Goal: Transaction & Acquisition: Purchase product/service

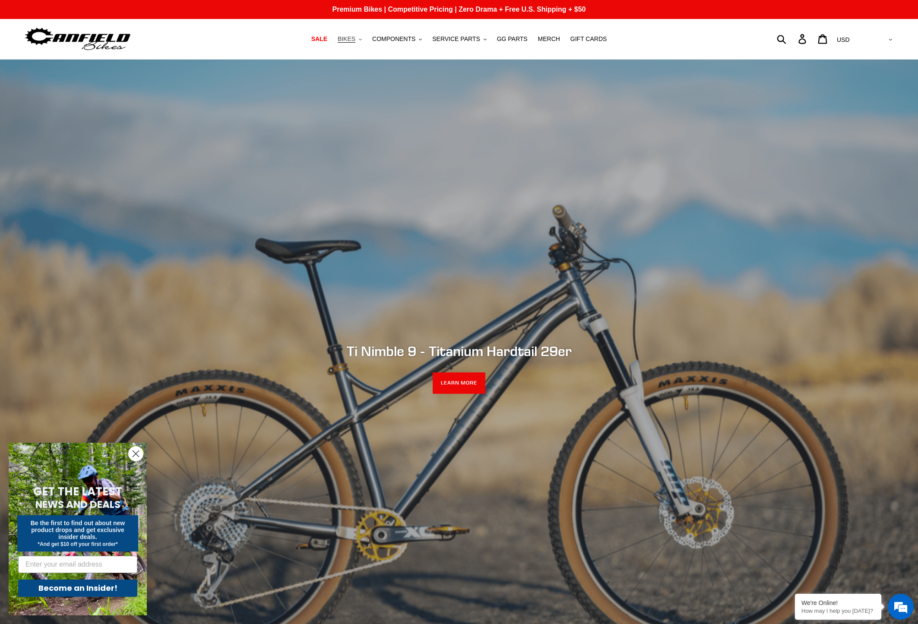
click at [353, 41] on span "BIKES" at bounding box center [346, 38] width 18 height 7
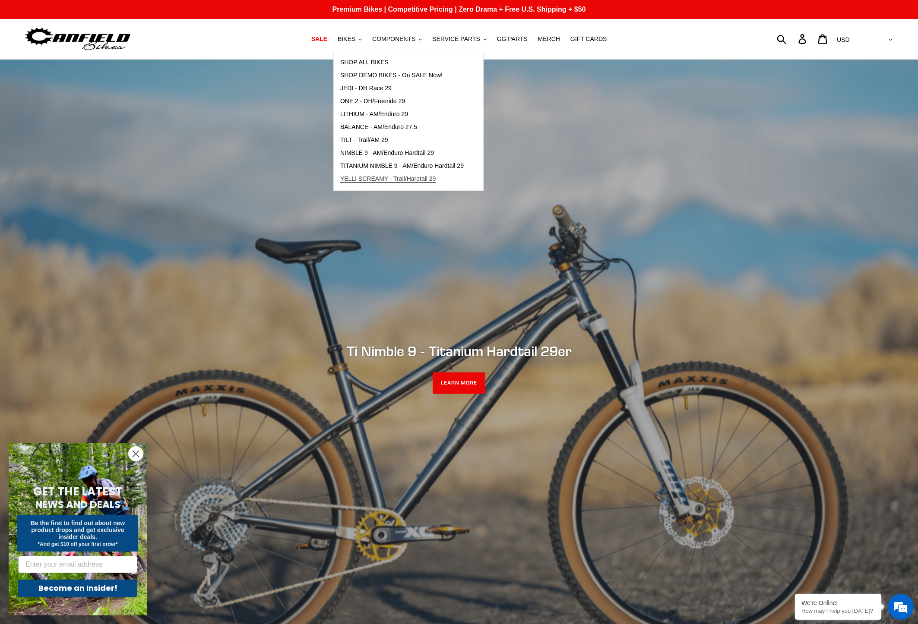
click at [392, 180] on span "YELLI SCREAMY - Trail/Hardtail 29" at bounding box center [388, 178] width 96 height 7
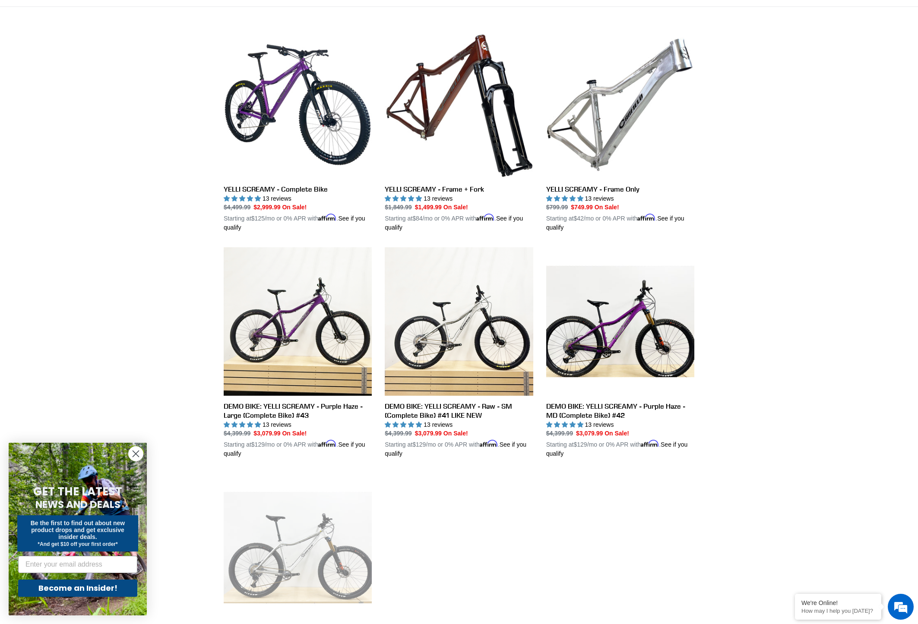
scroll to position [217, 0]
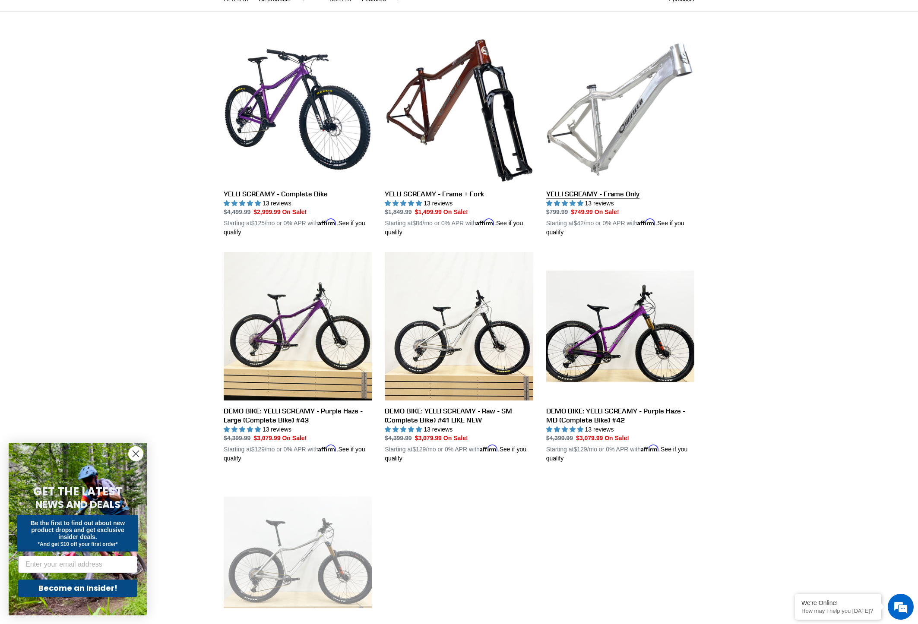
click at [619, 125] on link "YELLI SCREAMY - Frame Only" at bounding box center [620, 136] width 148 height 202
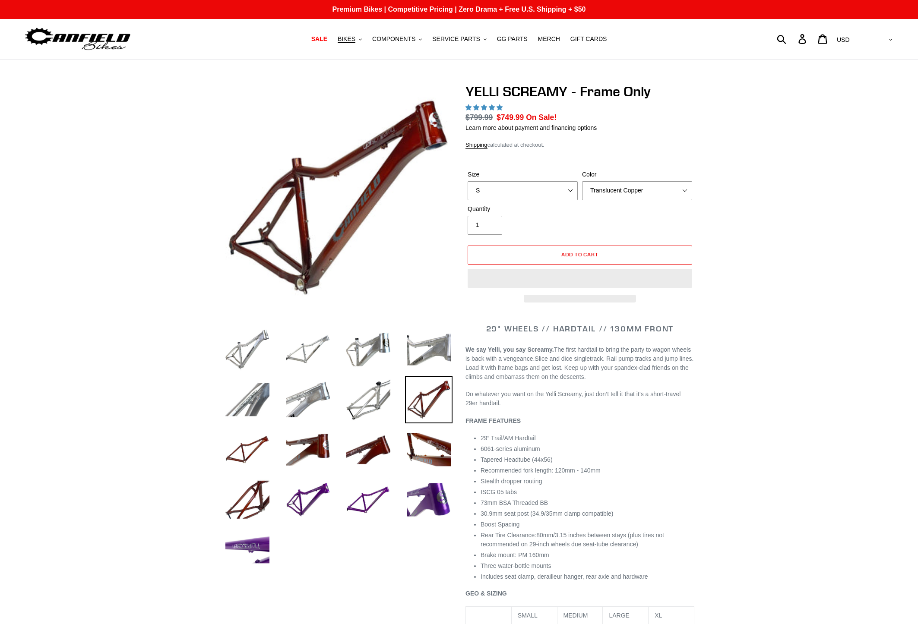
select select "highest-rating"
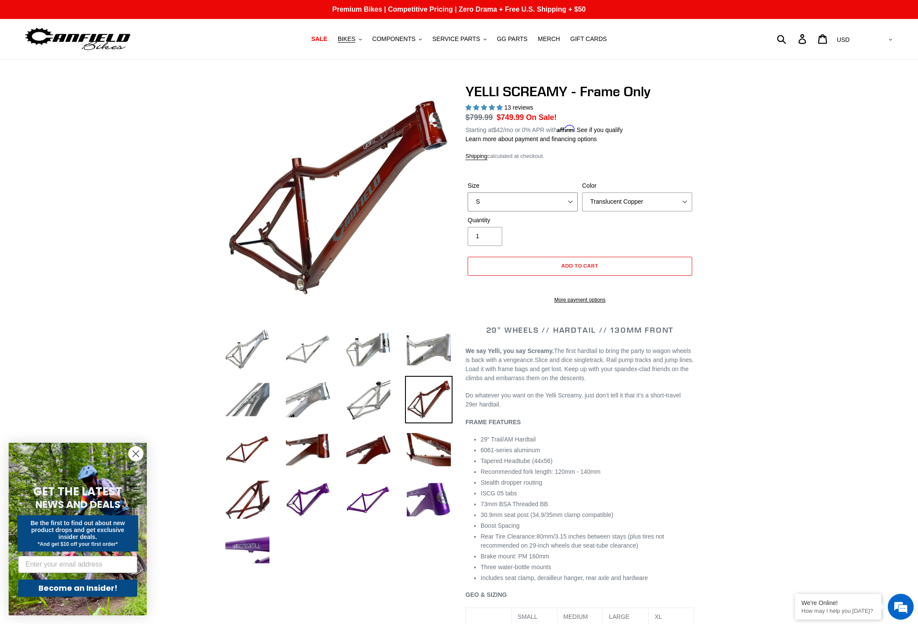
click at [524, 204] on select "S M L XL" at bounding box center [522, 201] width 110 height 19
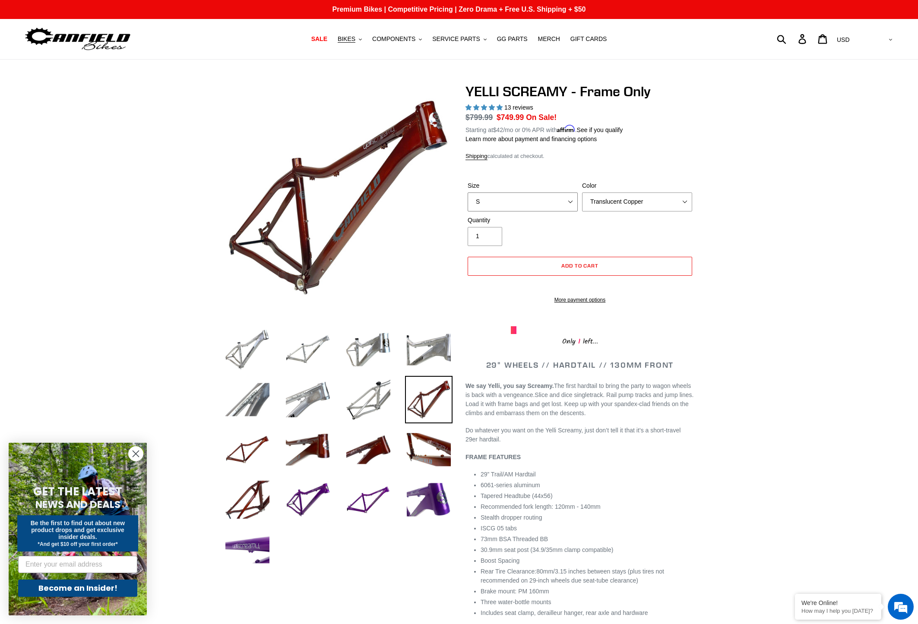
select select "XL"
click at [467, 192] on select "S M L XL" at bounding box center [522, 201] width 110 height 19
click at [609, 204] on select "Translucent Copper Purple Haze Raw" at bounding box center [637, 201] width 110 height 19
select select "Raw"
click at [582, 192] on select "Translucent Copper Purple Haze Raw" at bounding box center [637, 201] width 110 height 19
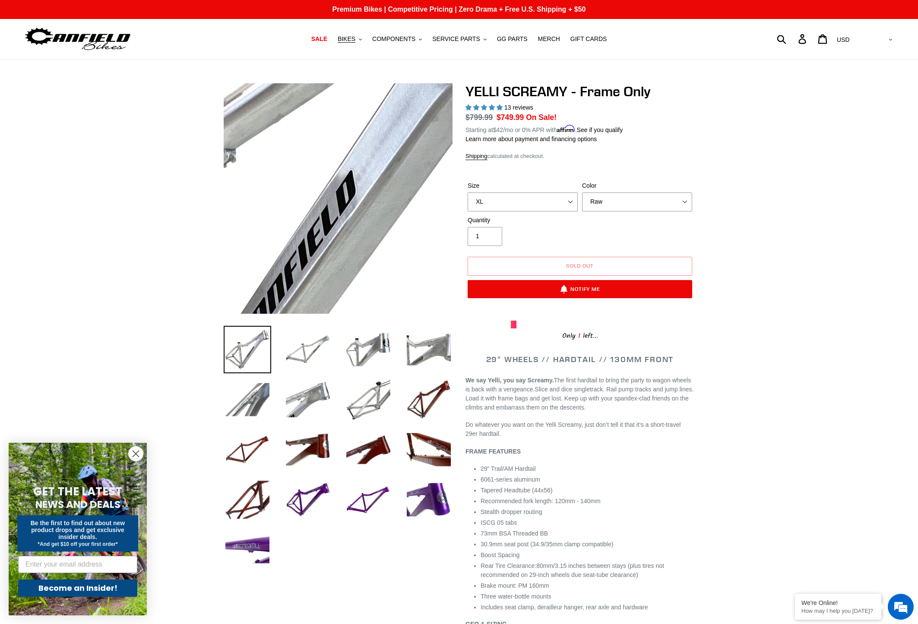
click at [377, 184] on img at bounding box center [222, 237] width 884 height 884
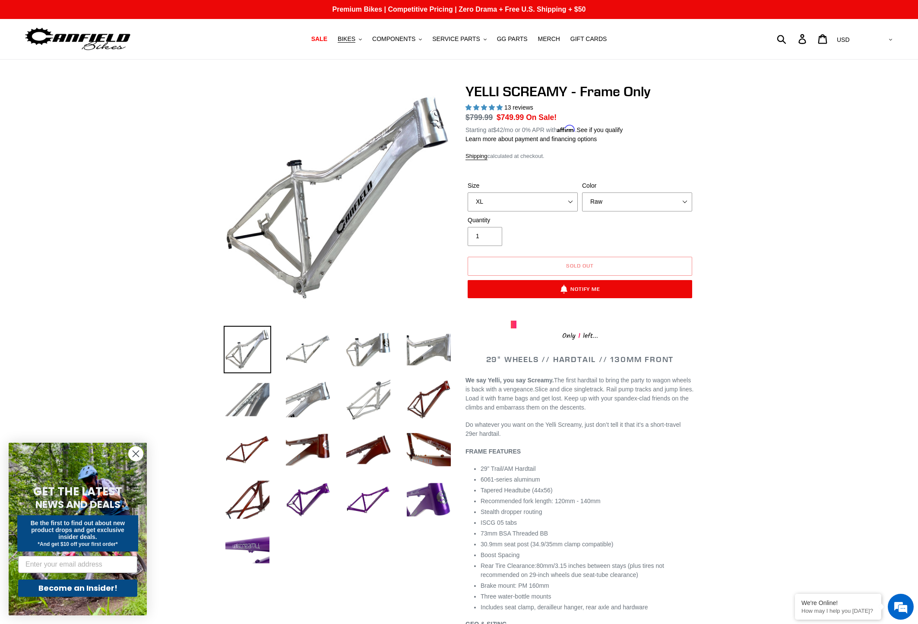
click at [377, 390] on img at bounding box center [367, 399] width 47 height 47
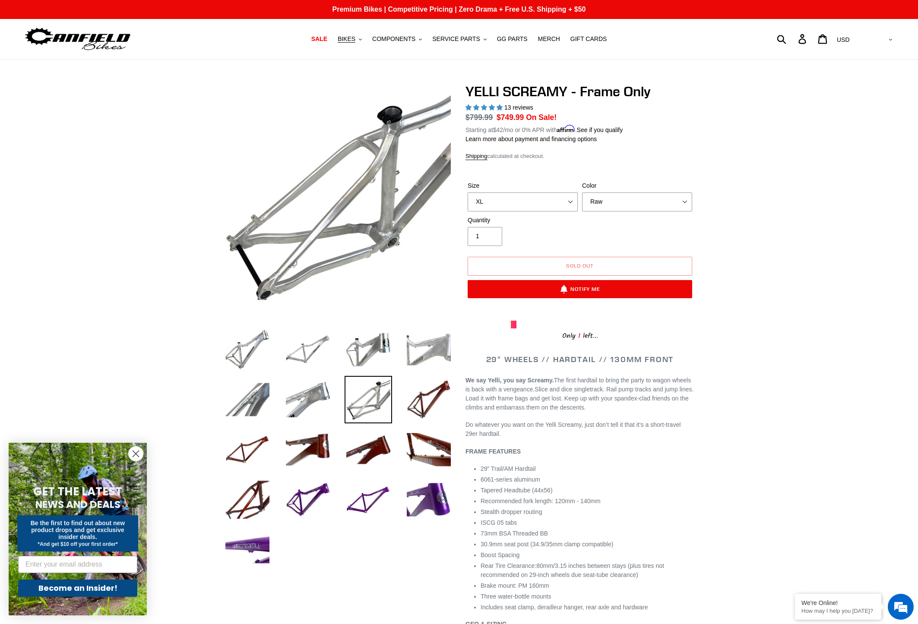
click at [427, 345] on img at bounding box center [428, 349] width 47 height 47
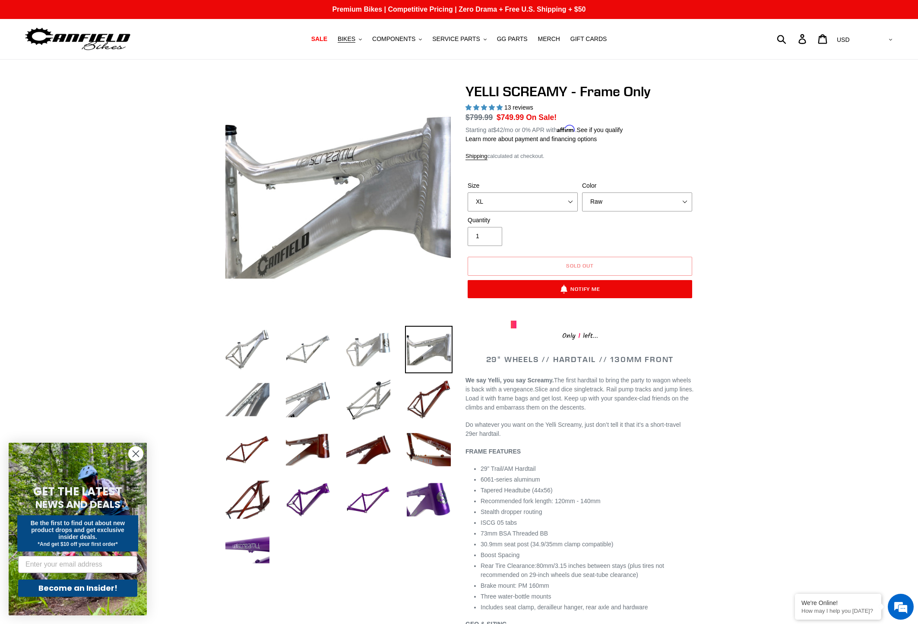
click at [379, 341] on img at bounding box center [367, 349] width 47 height 47
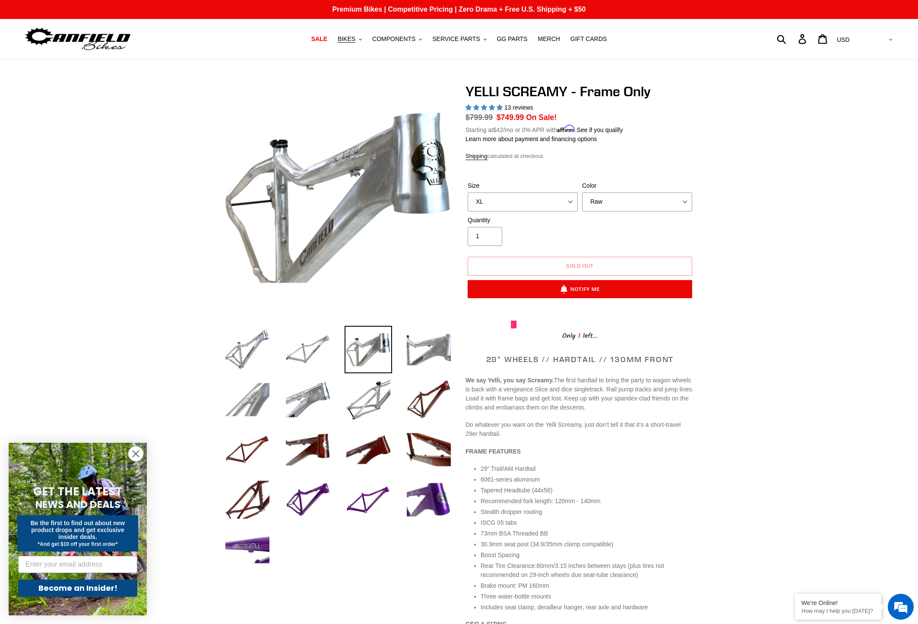
click at [262, 403] on img at bounding box center [247, 399] width 47 height 47
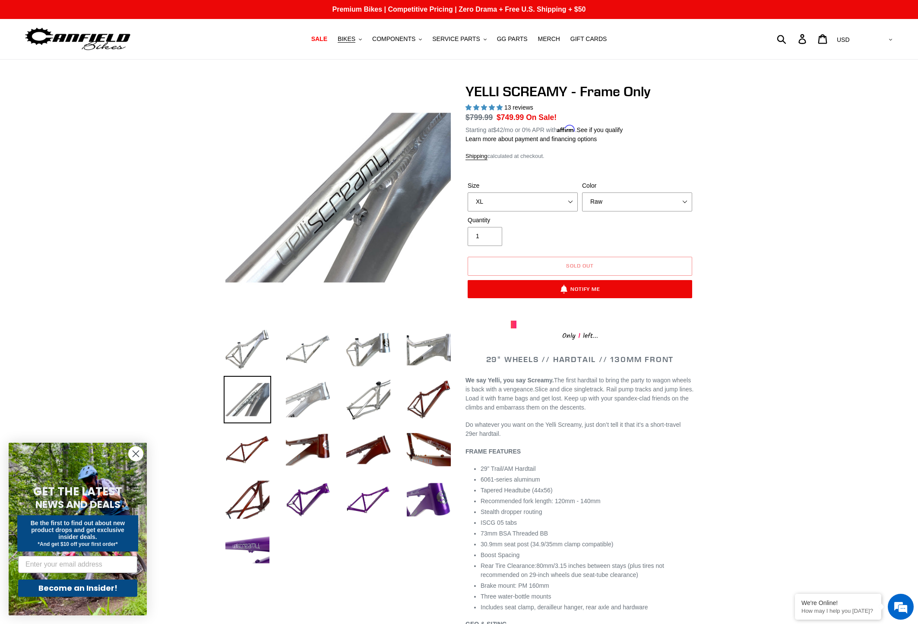
click at [302, 408] on img at bounding box center [307, 399] width 47 height 47
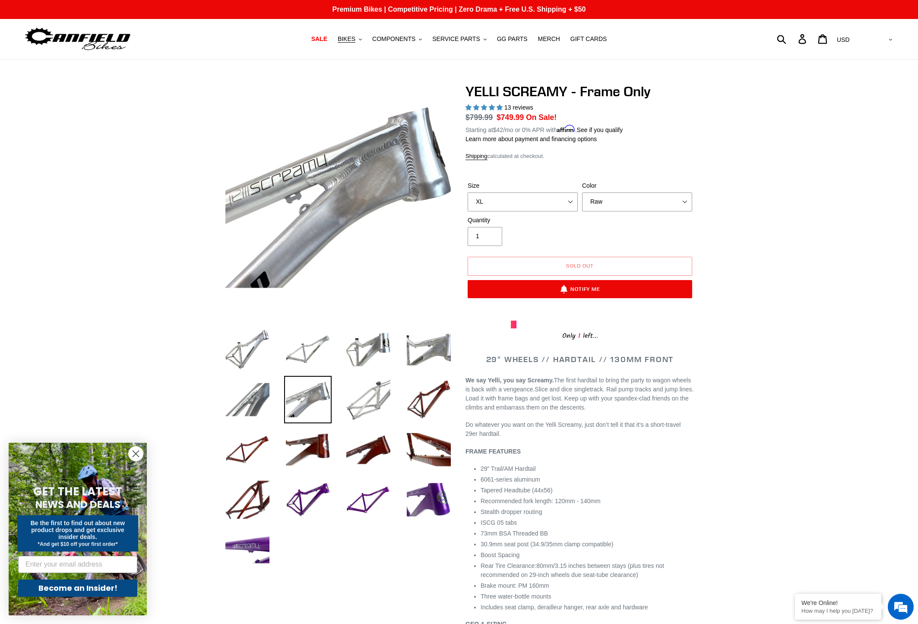
click at [348, 408] on img at bounding box center [367, 399] width 47 height 47
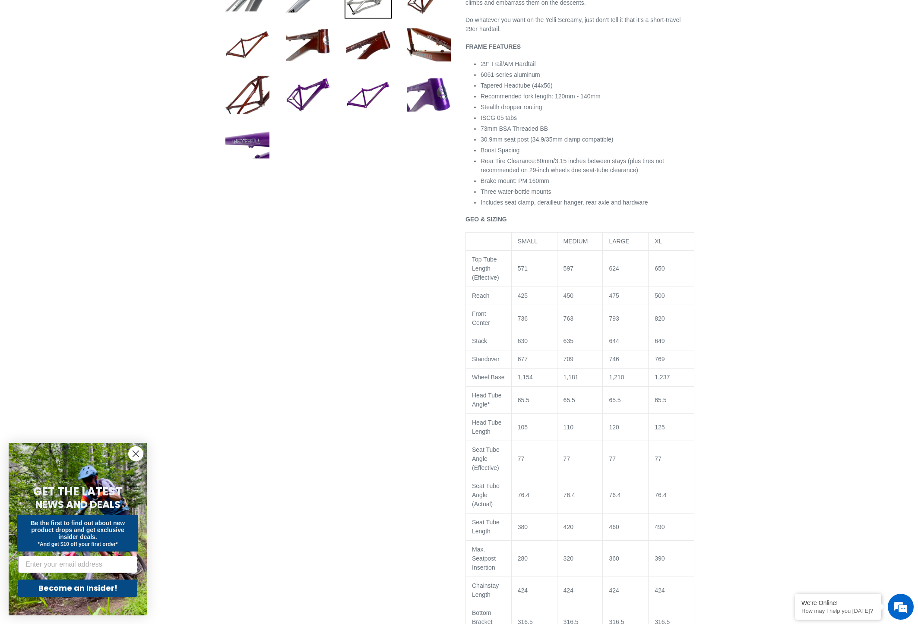
scroll to position [402, 0]
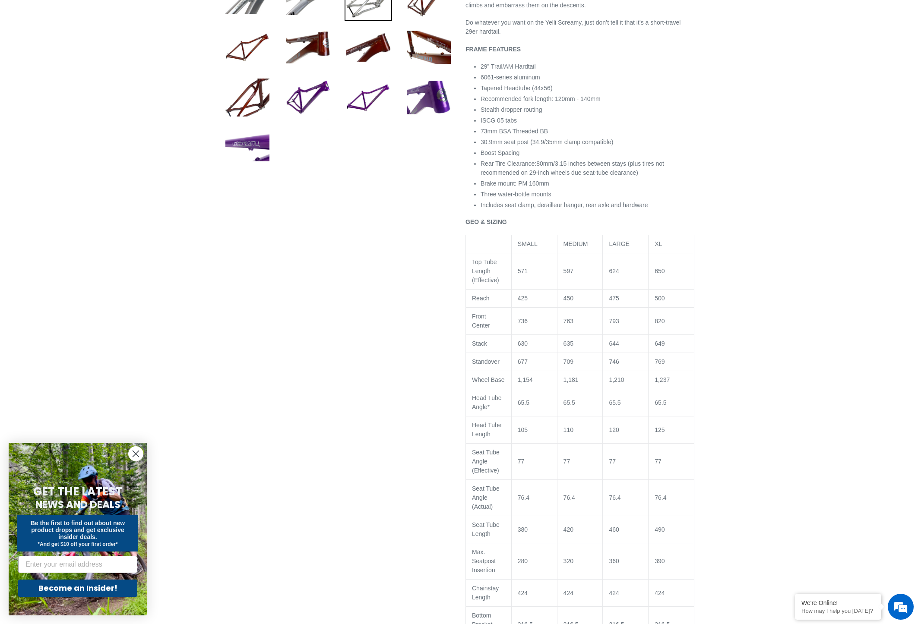
click at [379, 282] on div at bounding box center [452, 222] width 483 height 1082
